Goal: Book appointment/travel/reservation

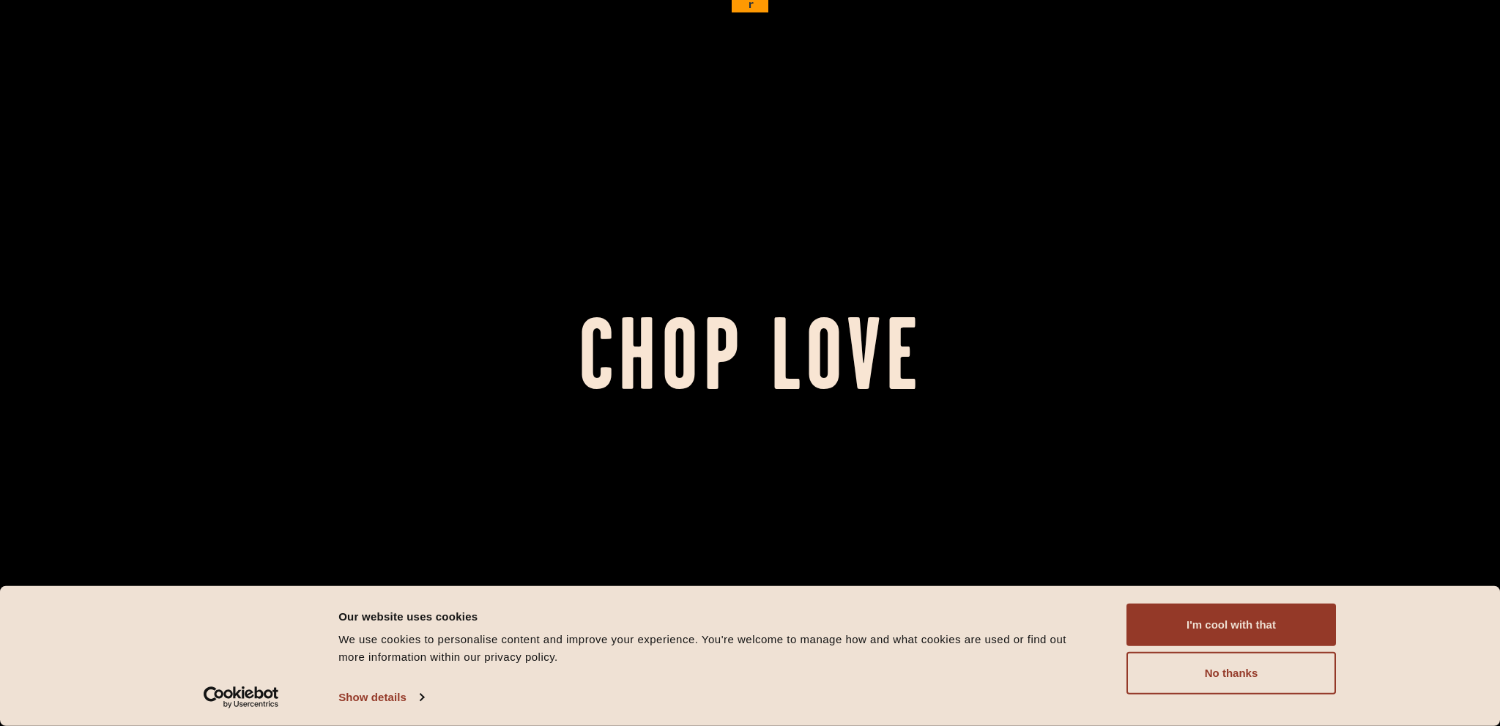
click at [1246, 597] on div "Consent Details [#IABV2SETTINGS#] About Our website uses cookies We use cookies…" at bounding box center [750, 656] width 1500 height 140
click at [1250, 620] on button "I'm cool with that" at bounding box center [1230, 625] width 209 height 42
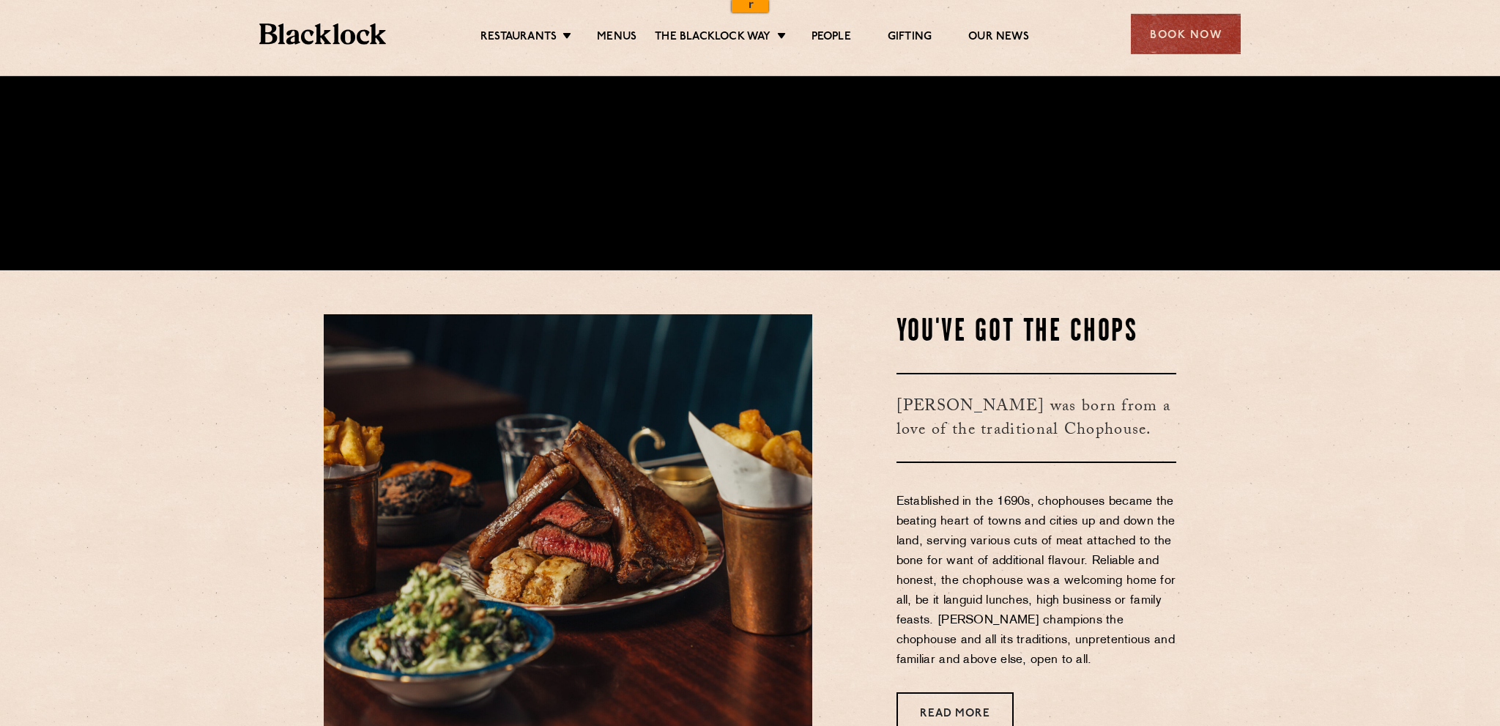
scroll to position [617, 0]
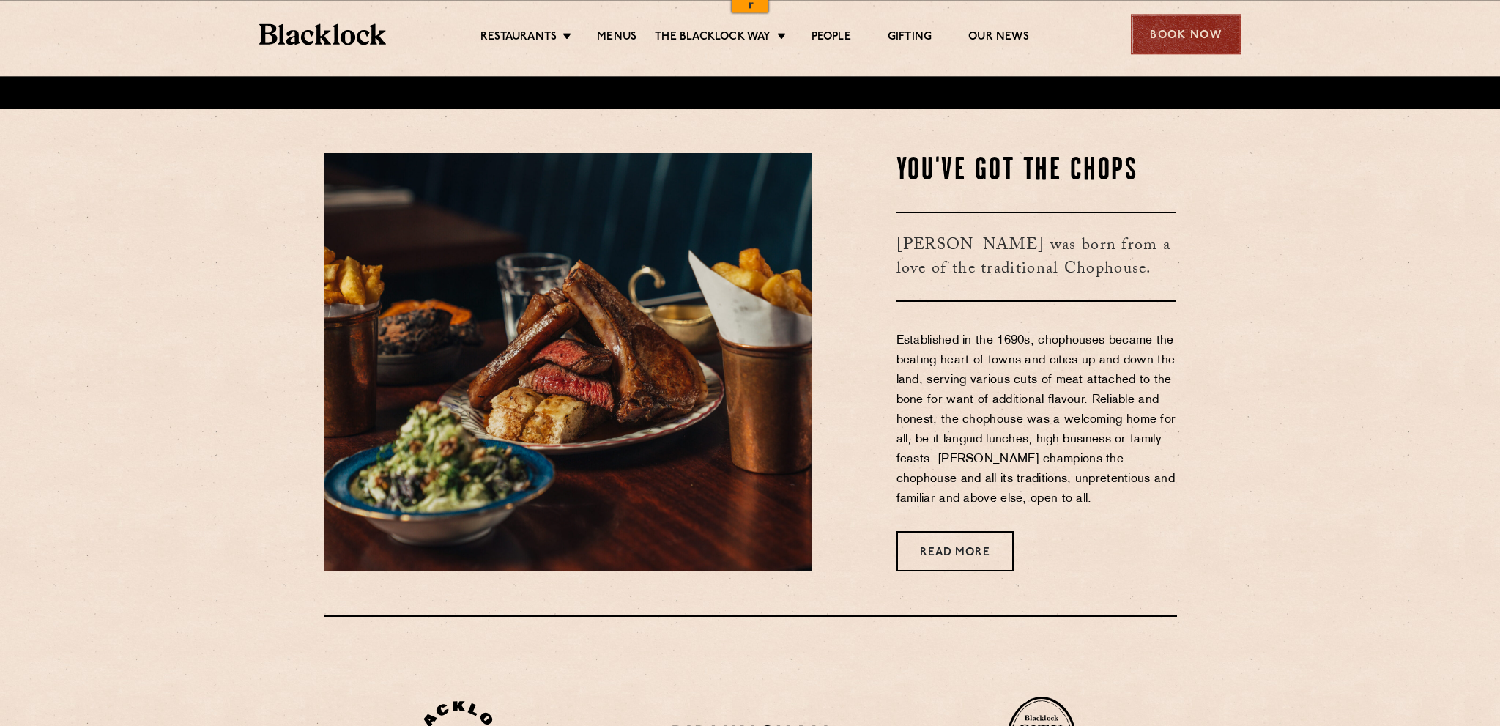
click at [1220, 32] on div "Book Now" at bounding box center [1186, 34] width 110 height 40
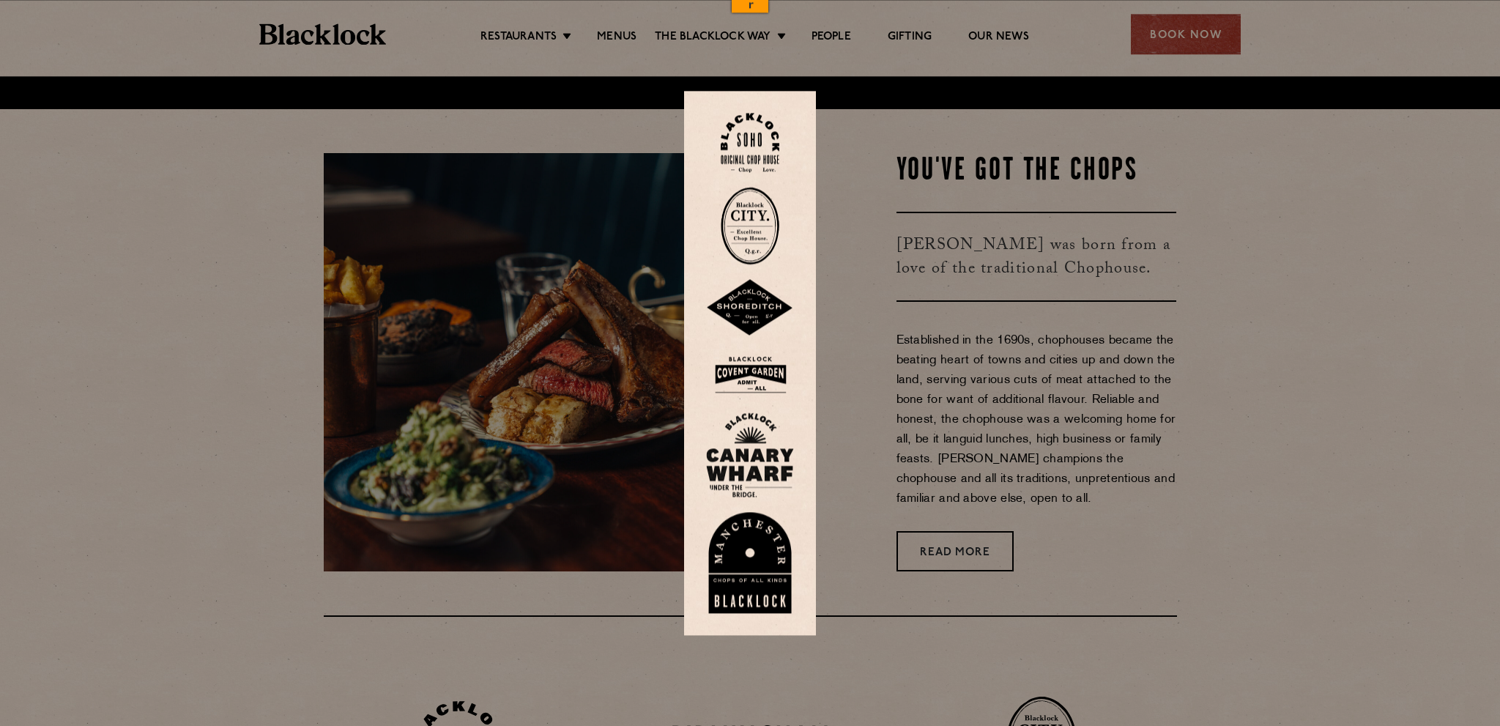
click at [763, 239] on img at bounding box center [750, 226] width 59 height 78
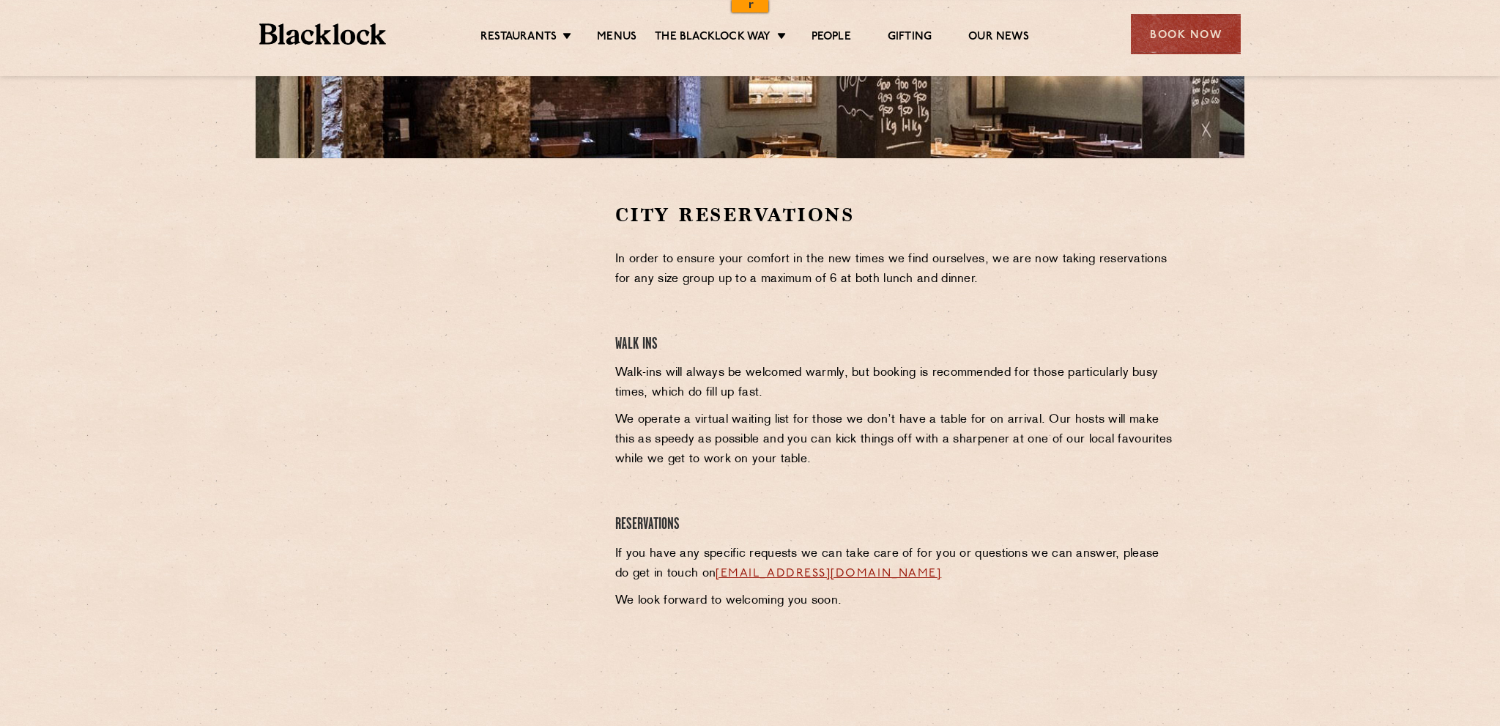
scroll to position [561, 0]
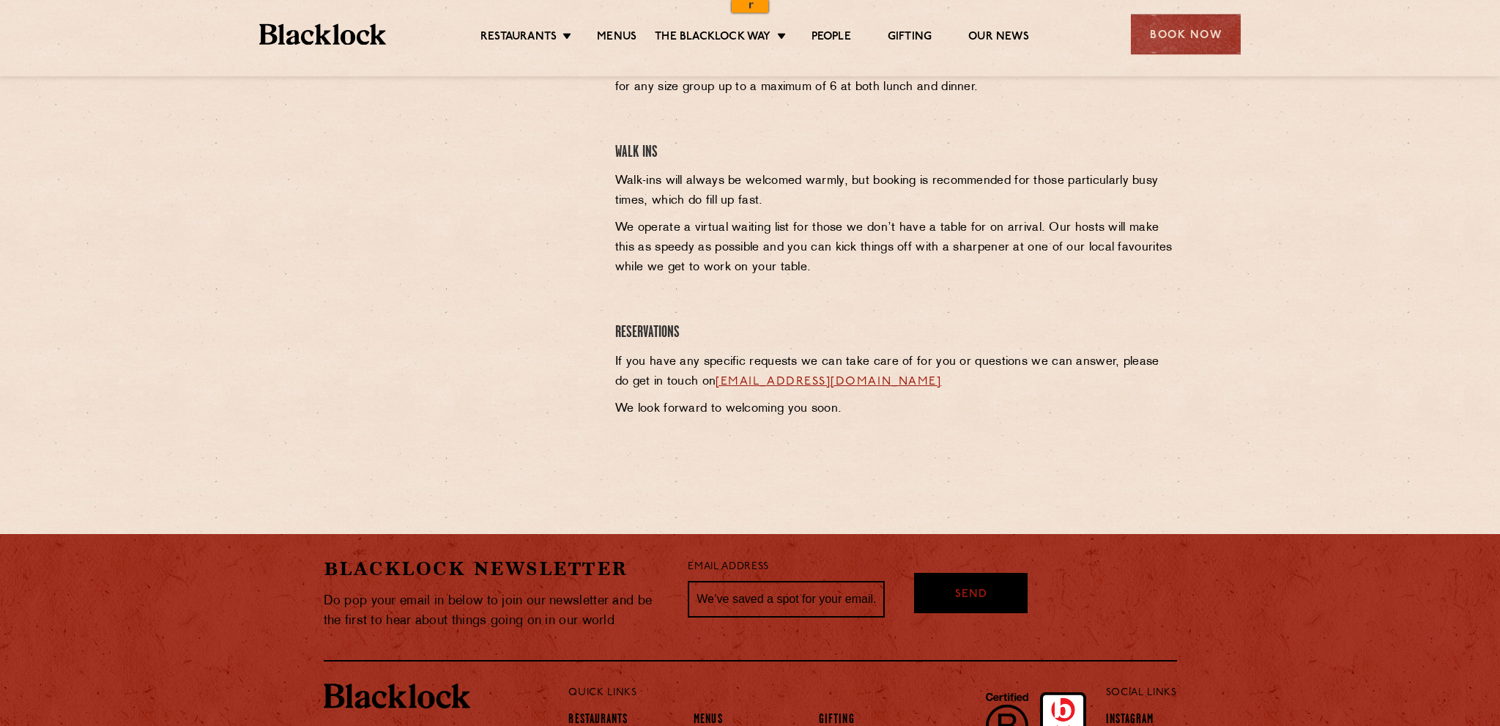
click at [812, 379] on link "[EMAIL_ADDRESS][DOMAIN_NAME]" at bounding box center [829, 382] width 226 height 12
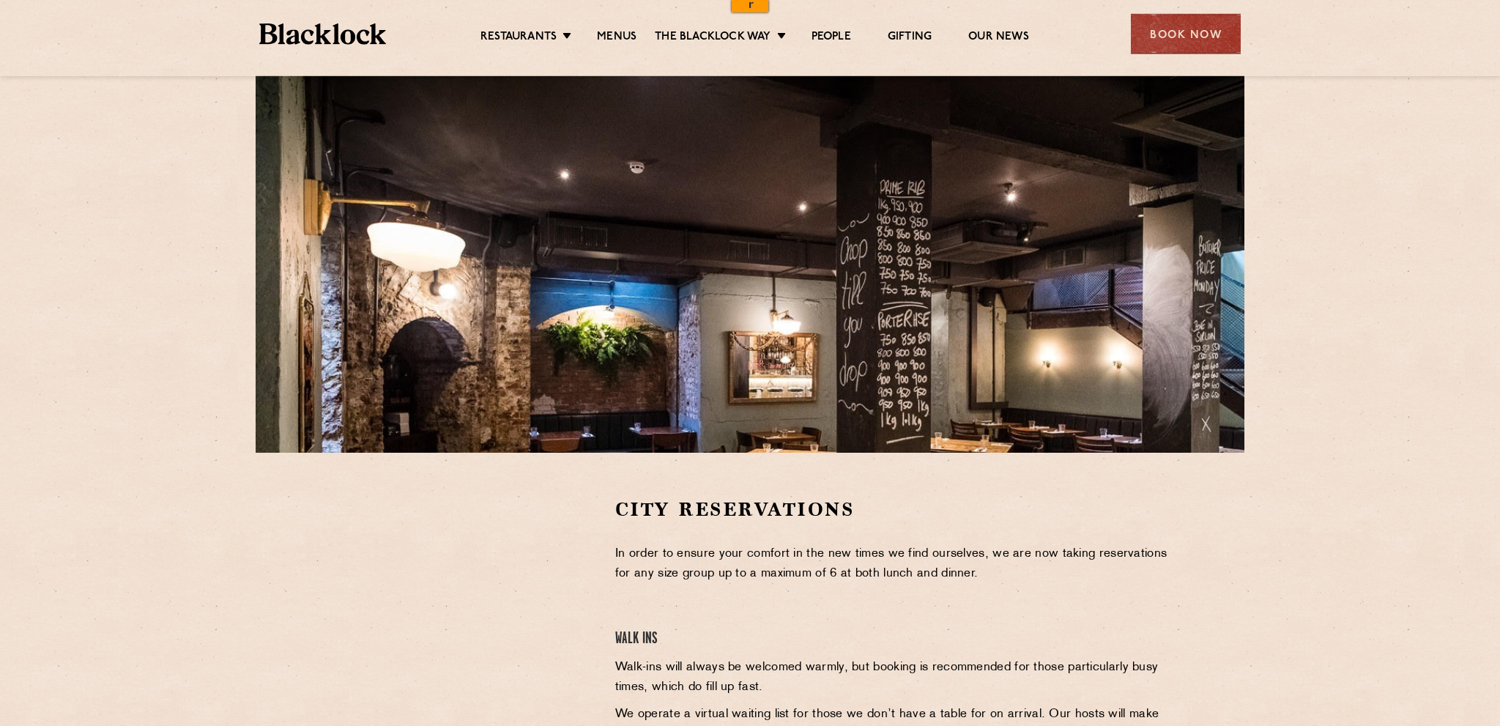
scroll to position [73, 0]
